Goal: Navigation & Orientation: Find specific page/section

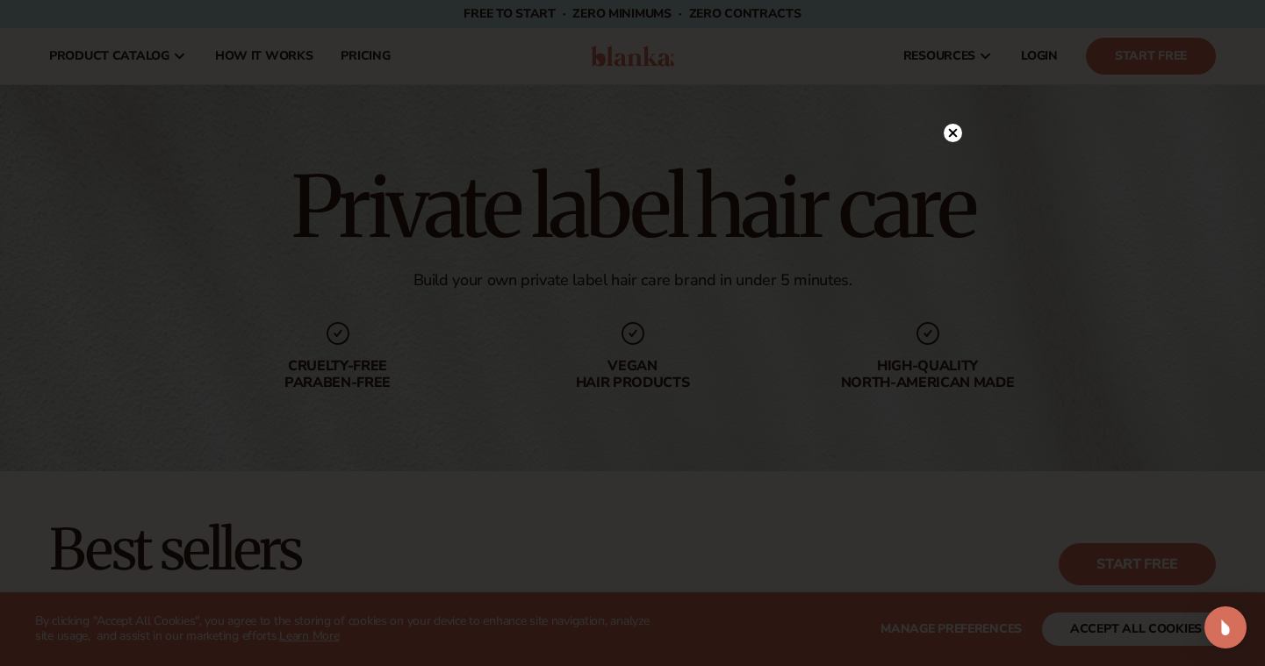
click at [946, 133] on circle at bounding box center [952, 133] width 18 height 18
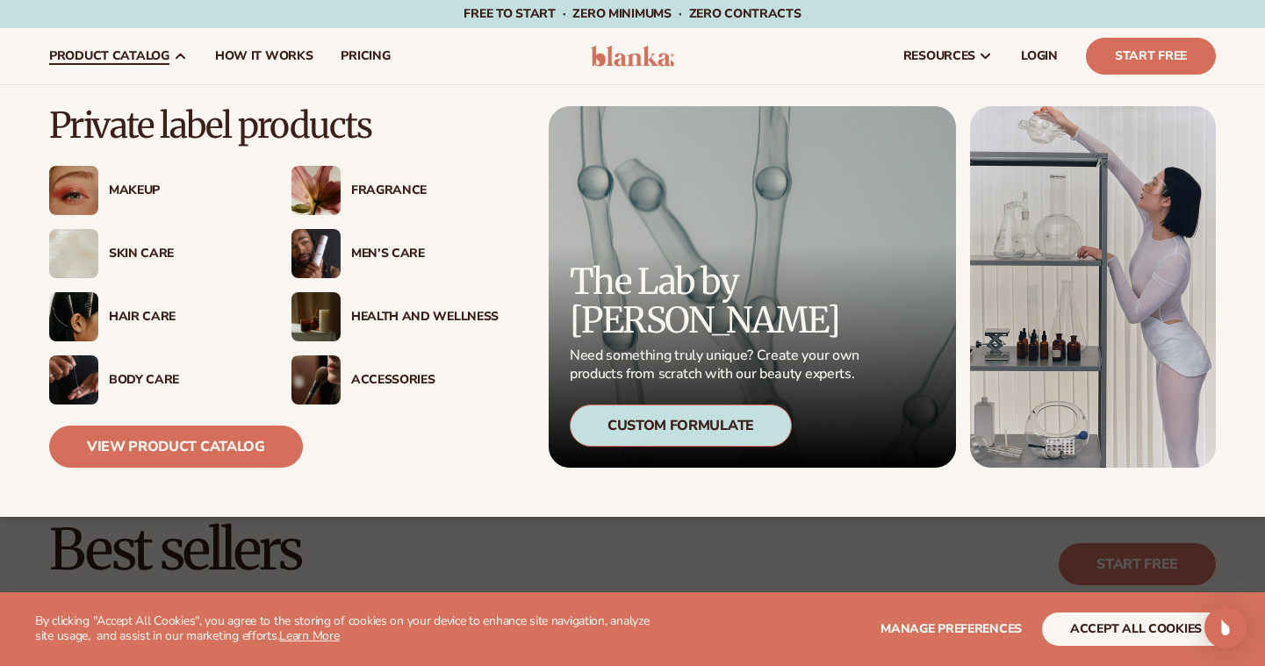
click at [128, 318] on div "Hair Care" at bounding box center [182, 317] width 147 height 15
click at [75, 315] on img at bounding box center [73, 316] width 49 height 49
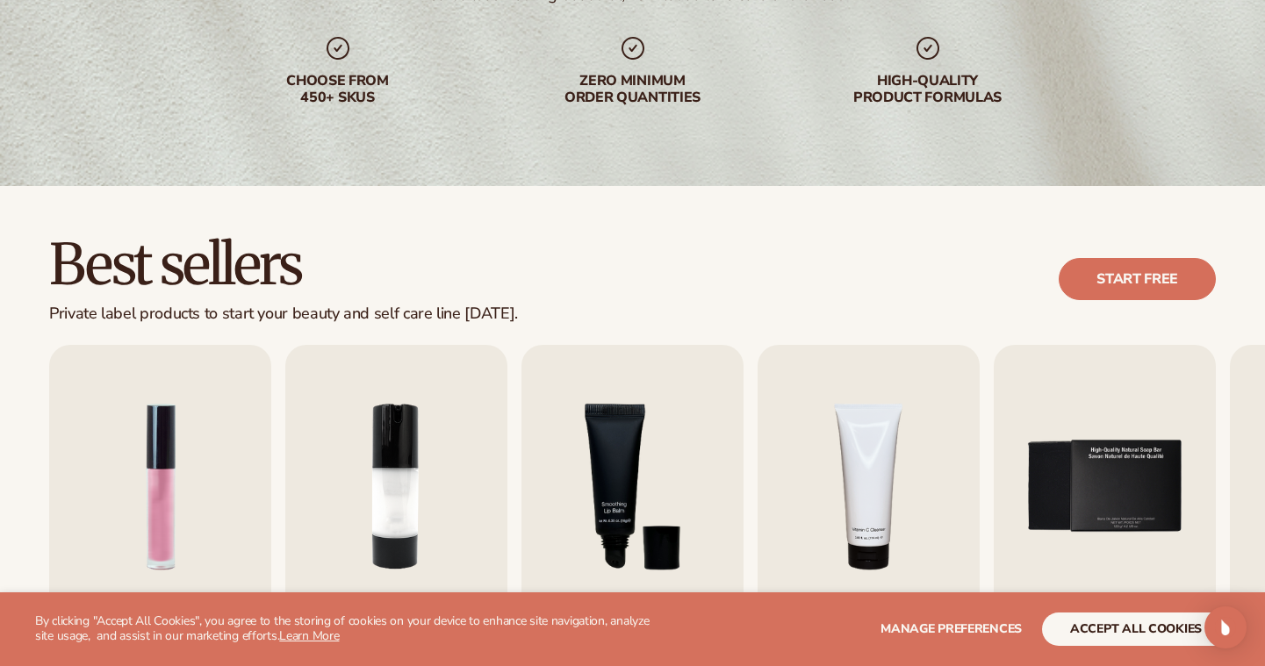
scroll to position [298, 0]
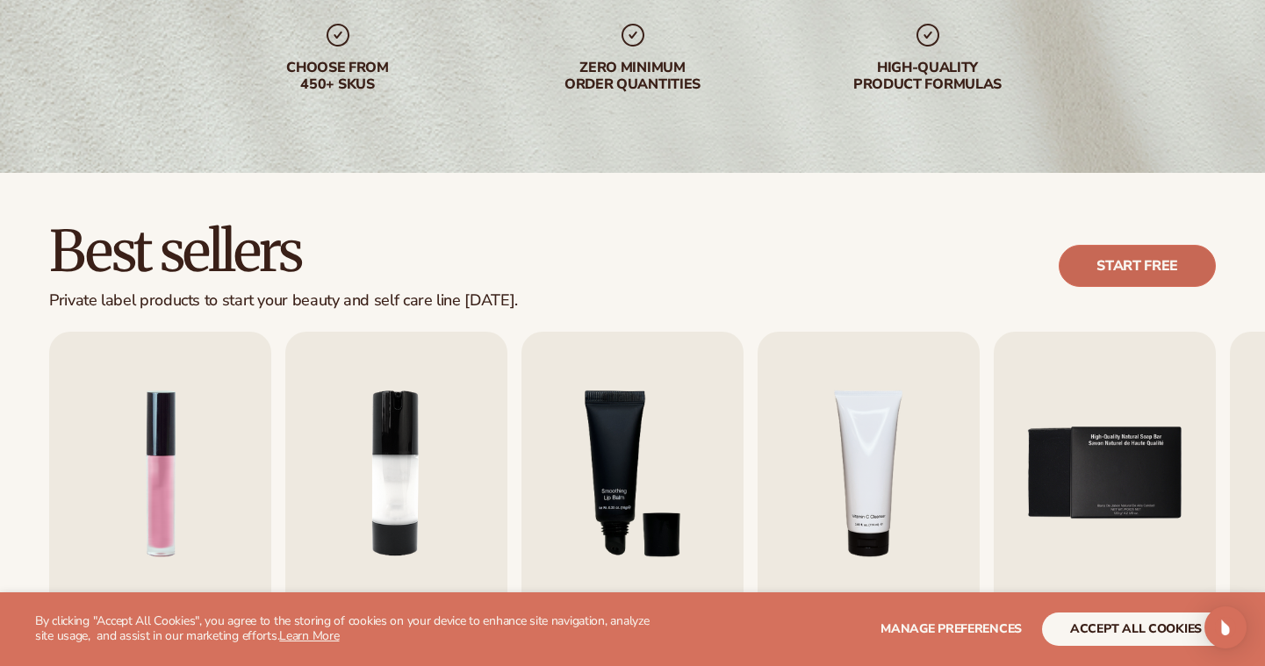
click at [1096, 266] on link "Start free" at bounding box center [1136, 266] width 157 height 42
